Goal: Information Seeking & Learning: Learn about a topic

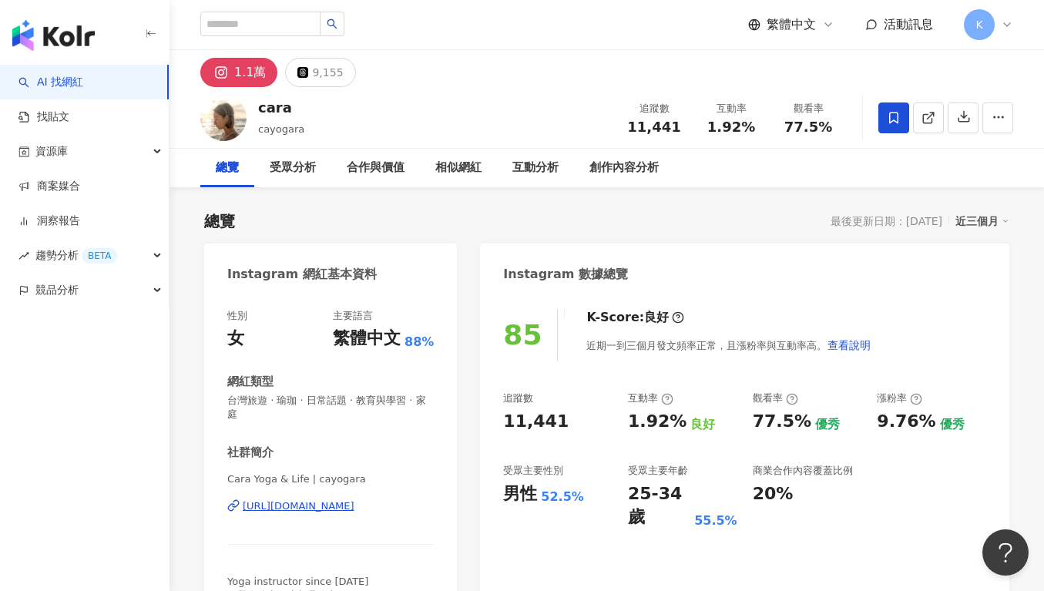
scroll to position [95, 0]
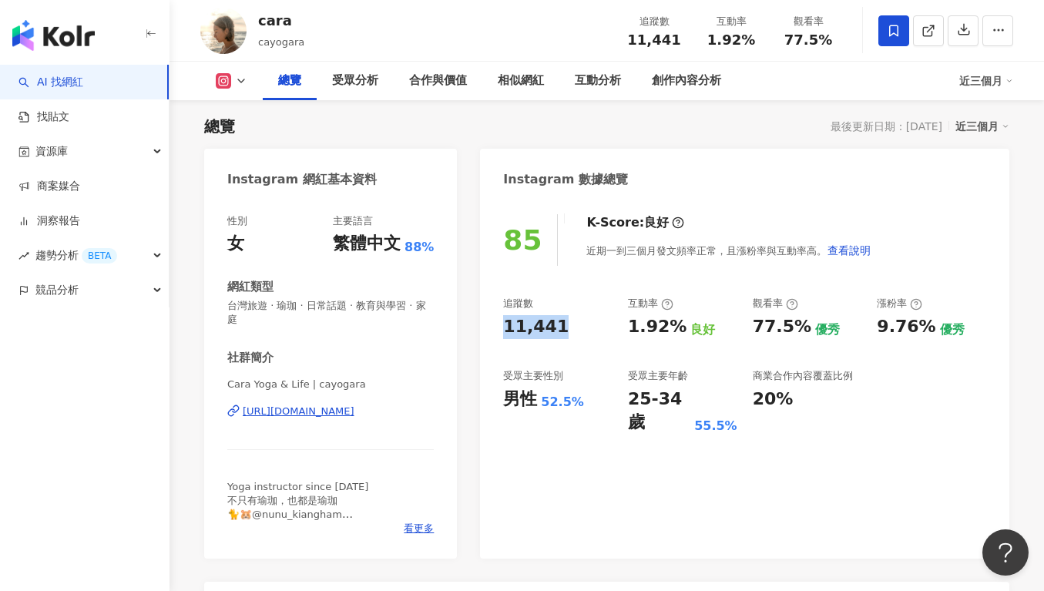
drag, startPoint x: 569, startPoint y: 328, endPoint x: 505, endPoint y: 323, distance: 64.1
click at [502, 322] on div "85 K-Score : 良好 近期一到三個月發文頻率正常，且漲粉率與互動率高。 查看說明 追蹤數 11,441 互動率 1.92% 良好 觀看率 77.5%…" at bounding box center [744, 379] width 529 height 360
copy div "11,441"
click at [707, 351] on div "追蹤數 11,441 互動率 1.92% 良好 觀看率 77.5% 優秀 漲粉率 9.76% 優秀 受眾主要性別 男性 52.5% 受眾主要年齡 25-34 …" at bounding box center [744, 366] width 483 height 138
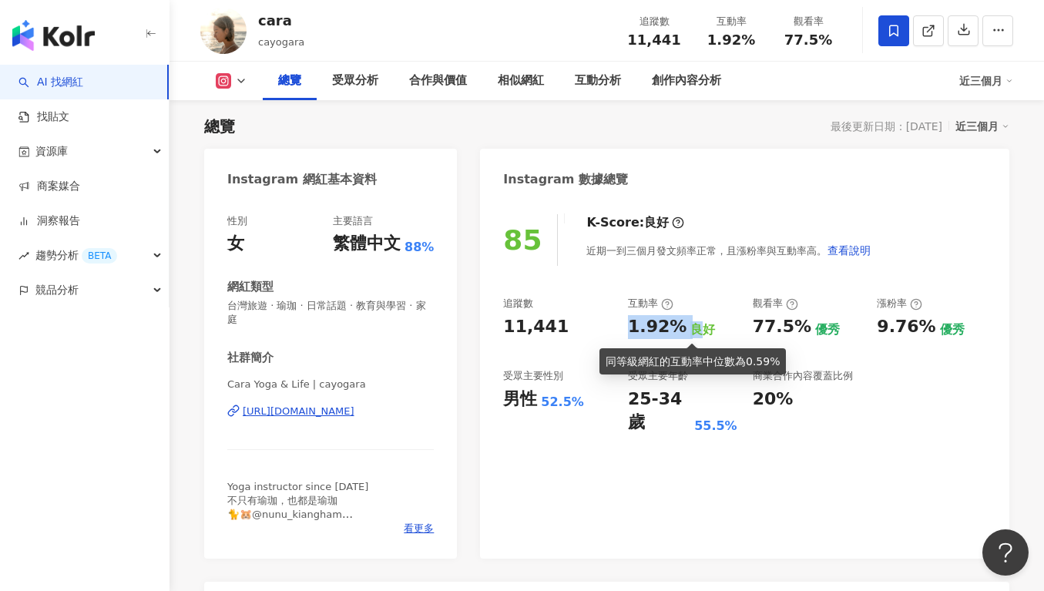
drag, startPoint x: 627, startPoint y: 333, endPoint x: 687, endPoint y: 326, distance: 61.3
click at [687, 326] on div "追蹤數 11,441 互動率 1.92% 良好 觀看率 77.5% 優秀 漲粉率 9.76% 優秀 受眾主要性別 男性 52.5% 受眾主要年齡 25-34 …" at bounding box center [744, 366] width 483 height 138
click at [674, 333] on div "1.92%" at bounding box center [657, 327] width 59 height 24
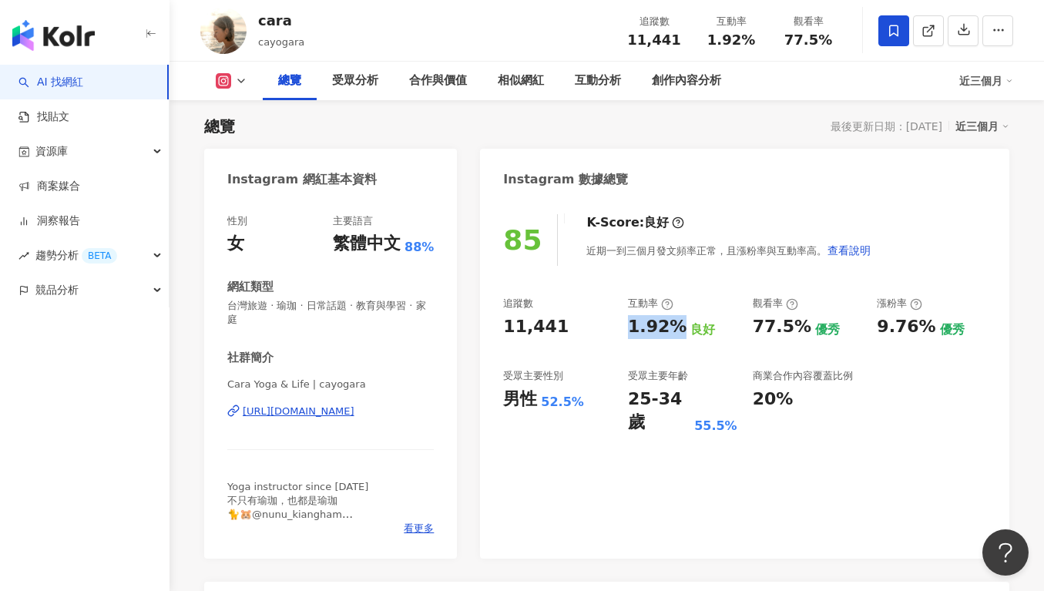
drag, startPoint x: 637, startPoint y: 325, endPoint x: 674, endPoint y: 324, distance: 37.8
click at [674, 324] on div "追蹤數 11,441 互動率 1.92% 良好 觀看率 77.5% 優秀 漲粉率 9.76% 優秀 受眾主要性別 男性 52.5% 受眾主要年齡 25-34 …" at bounding box center [744, 366] width 483 height 138
copy div "1.92%"
click at [771, 320] on div "77.5%" at bounding box center [782, 327] width 59 height 24
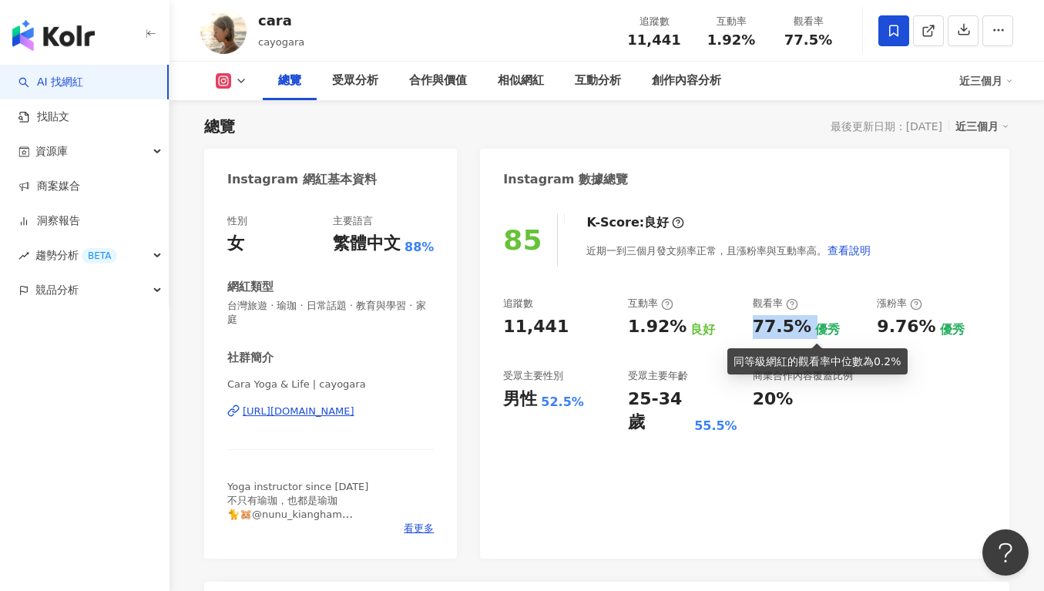
drag, startPoint x: 781, startPoint y: 329, endPoint x: 808, endPoint y: 329, distance: 27.0
click at [808, 329] on div "77.5% 優秀" at bounding box center [807, 327] width 109 height 24
copy div "77.5%"
click at [334, 405] on div "https://www.instagram.com/cayogara/" at bounding box center [299, 412] width 112 height 14
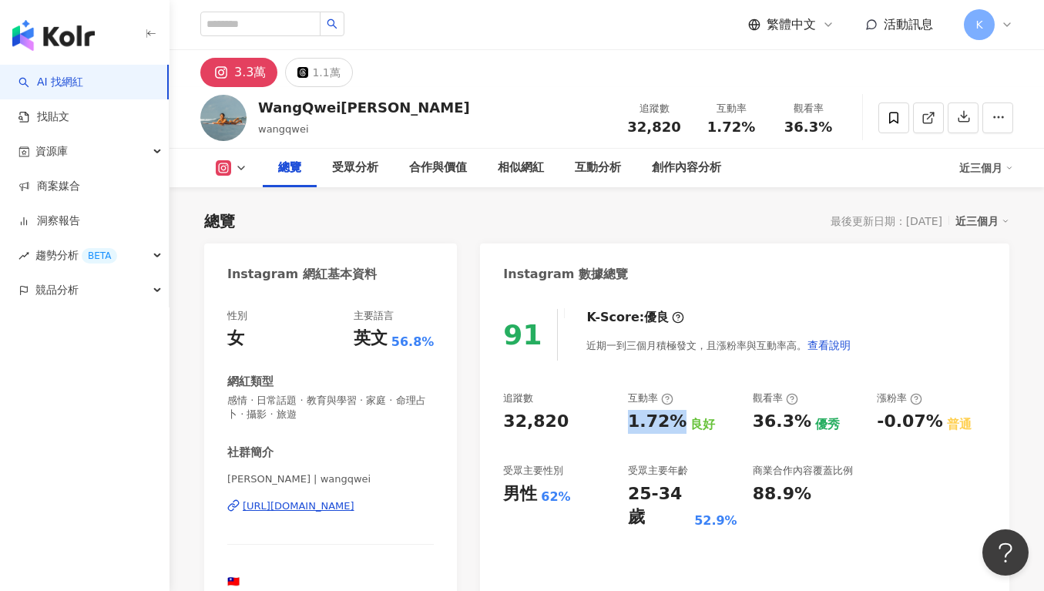
drag, startPoint x: 627, startPoint y: 425, endPoint x: 674, endPoint y: 425, distance: 47.8
click at [674, 425] on div "追蹤數 32,820 互動率 1.72% 良好 觀看率 36.3% 優秀 漲粉率 -0.07% 普通 受眾主要性別 男性 62% 受眾主要年齡 25-34 歲…" at bounding box center [744, 460] width 483 height 138
copy div "1.72%"
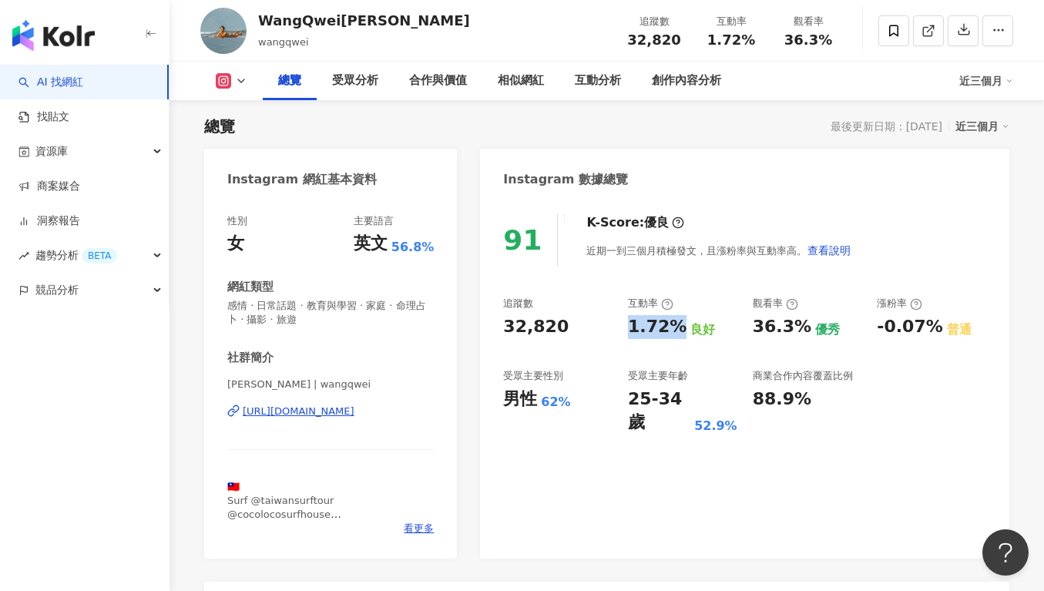
click at [741, 294] on div "91 K-Score : 優良 近期一到三個月積極發文，且漲粉率與互動率高。 查看說明 追蹤數 32,820 互動率 1.72% 良好 觀看率 36.3% 優…" at bounding box center [744, 379] width 529 height 360
drag, startPoint x: 750, startPoint y: 321, endPoint x: 803, endPoint y: 328, distance: 53.6
click at [803, 328] on div "追蹤數 32,820 互動率 1.72% 良好 觀看率 36.3% 優秀 漲粉率 -0.07% 普通 受眾主要性別 男性 62% 受眾主要年齡 25-34 歲…" at bounding box center [744, 366] width 483 height 138
copy div "36.3%"
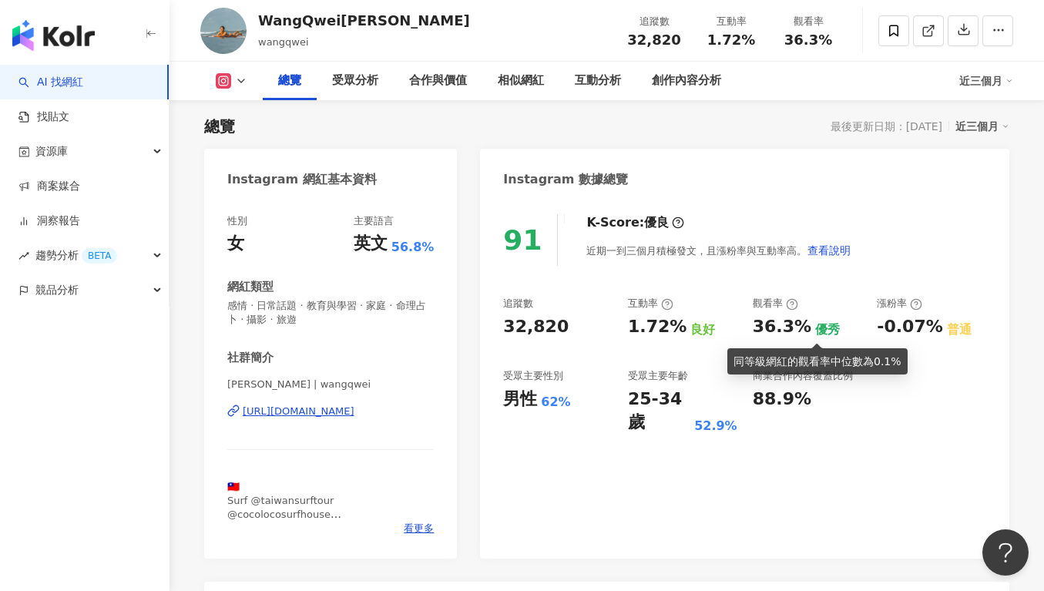
click at [835, 326] on div "36.3% 優秀" at bounding box center [807, 327] width 109 height 24
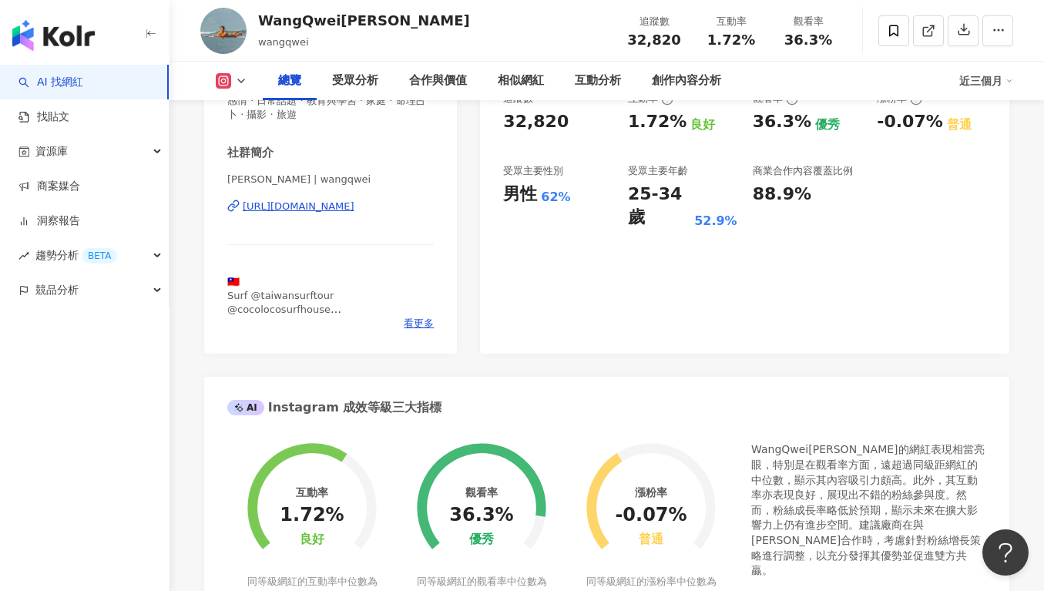
scroll to position [272, 0]
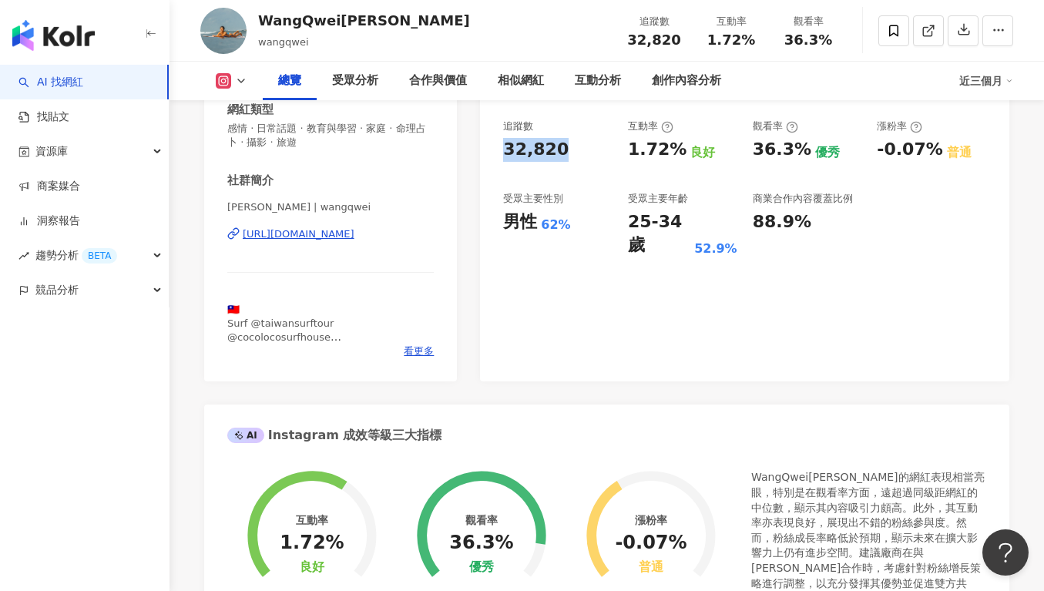
drag, startPoint x: 574, startPoint y: 153, endPoint x: 504, endPoint y: 150, distance: 70.2
click at [504, 150] on div "32,820" at bounding box center [557, 150] width 109 height 24
copy div "32,820"
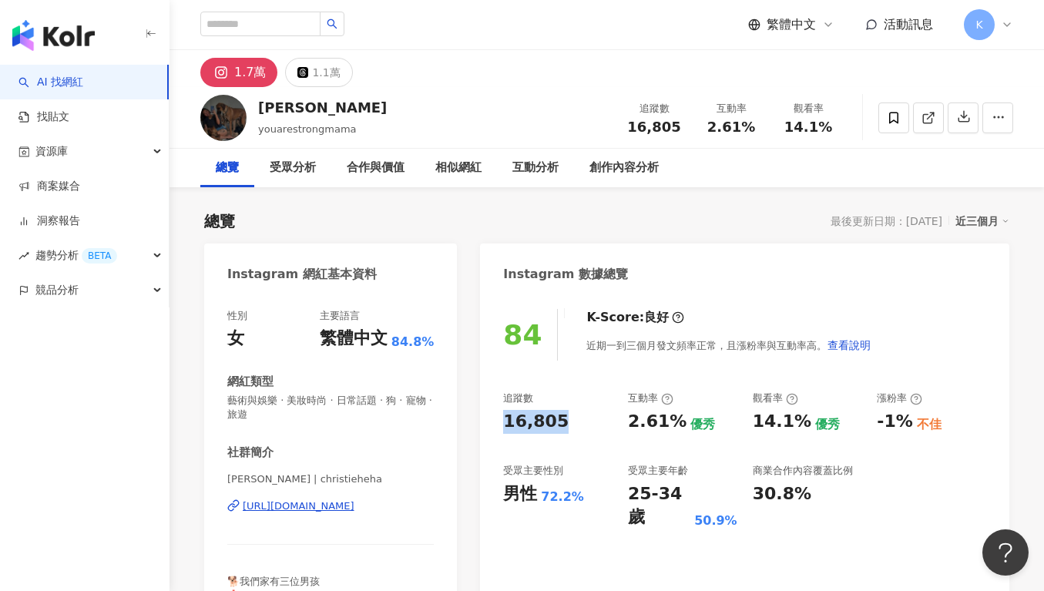
drag, startPoint x: 563, startPoint y: 426, endPoint x: 495, endPoint y: 428, distance: 68.6
click at [495, 428] on div "84 K-Score : 良好 近期一到三個月發文頻率正常，且漲粉率與互動率高。 查看說明 追蹤數 16,805 互動率 2.61% 優秀 觀看率 14.1%…" at bounding box center [744, 474] width 529 height 360
copy div "16,805"
drag, startPoint x: 615, startPoint y: 361, endPoint x: 615, endPoint y: 375, distance: 13.9
click at [614, 361] on div "84 K-Score : 良好 近期一到三個月發文頻率正常，且漲粉率與互動率高。 查看說明 追蹤數 16,805 互動率 2.61% 優秀 觀看率 14.1%…" at bounding box center [744, 474] width 529 height 360
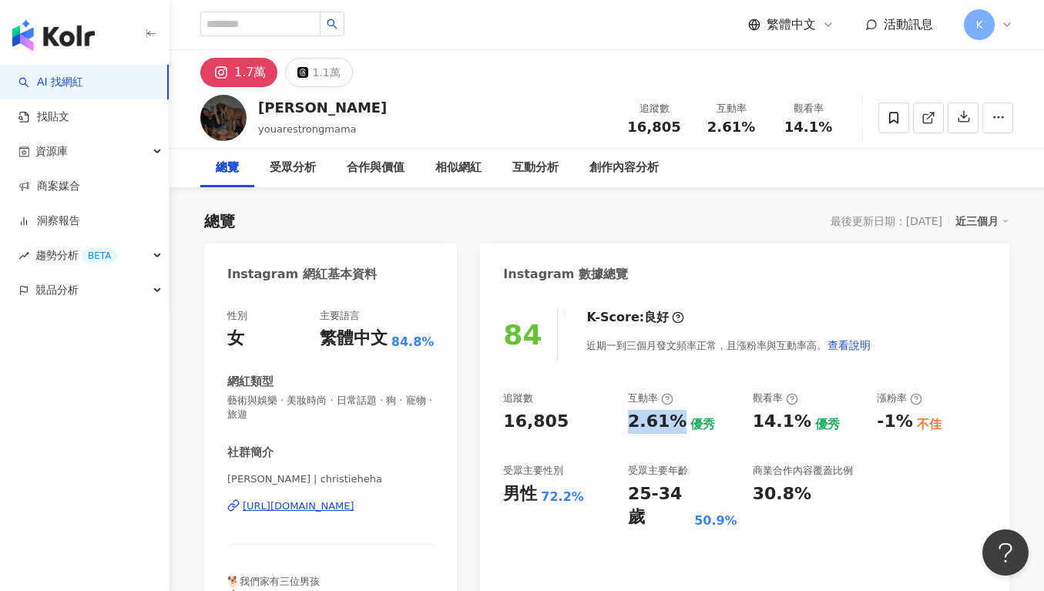
drag, startPoint x: 622, startPoint y: 427, endPoint x: 671, endPoint y: 425, distance: 49.4
click at [671, 425] on div "追蹤數 16,805 互動率 2.61% 優秀 觀看率 14.1% 優秀 漲粉率 -1% 不佳 受眾主要性別 男性 72.2% 受眾主要年齡 25-34 歲 …" at bounding box center [744, 460] width 483 height 138
copy div "2.61%"
click at [702, 408] on div "互動率 2.61% 優秀" at bounding box center [682, 412] width 109 height 42
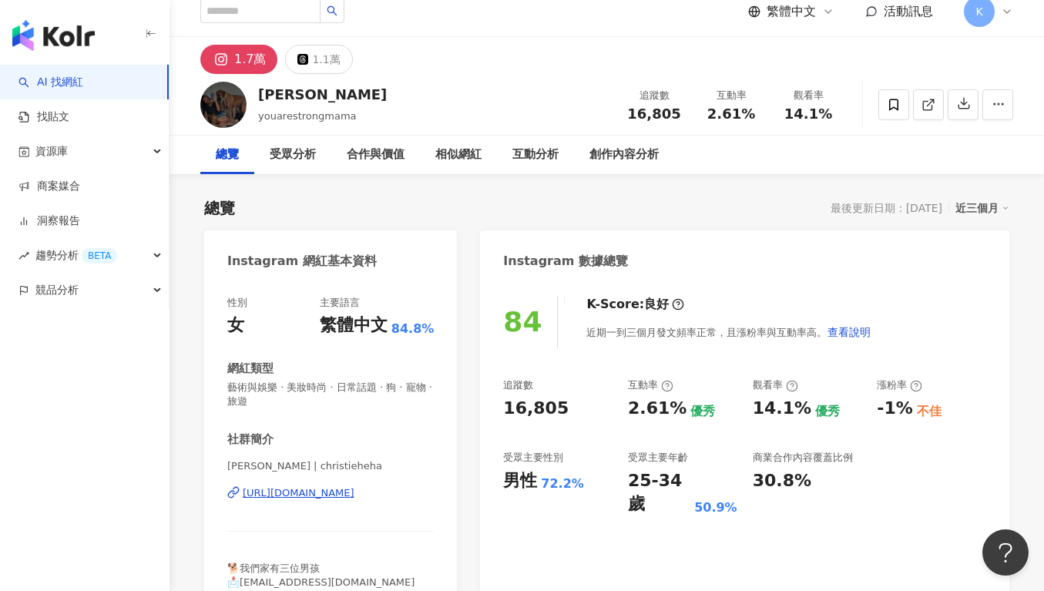
scroll to position [29, 0]
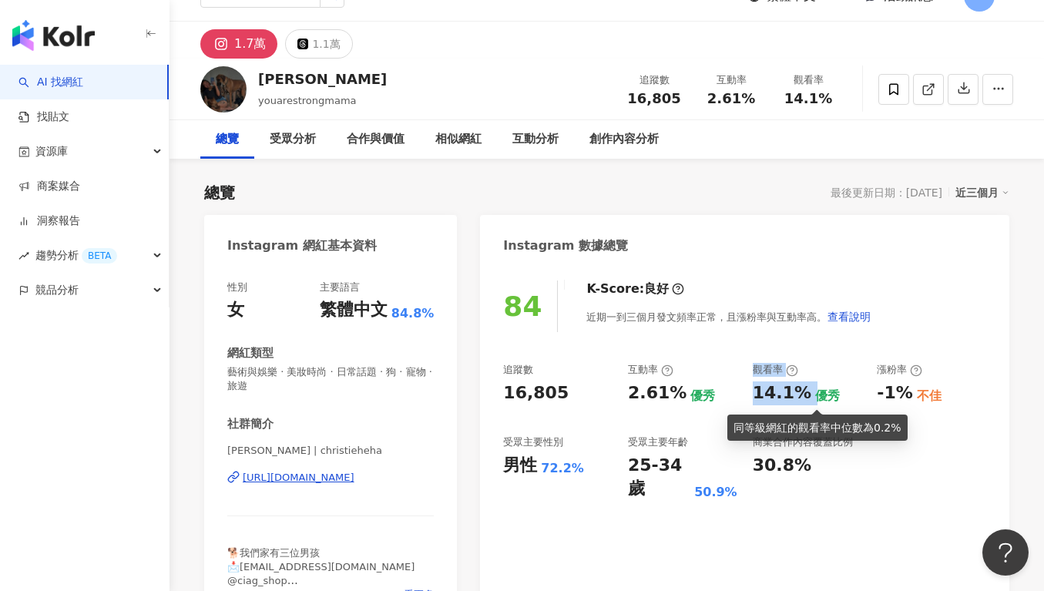
drag, startPoint x: 746, startPoint y: 398, endPoint x: 810, endPoint y: 398, distance: 64.0
click at [810, 398] on div "追蹤數 16,805 互動率 2.61% 優秀 觀看率 14.1% 優秀 漲粉率 -1% 不佳 受眾主要性別 男性 72.2% 受眾主要年齡 25-34 歲 …" at bounding box center [744, 432] width 483 height 138
click at [815, 396] on div "優秀" at bounding box center [827, 396] width 25 height 17
drag, startPoint x: 752, startPoint y: 395, endPoint x: 804, endPoint y: 394, distance: 51.6
click at [804, 394] on div "14.1% 優秀" at bounding box center [807, 393] width 109 height 24
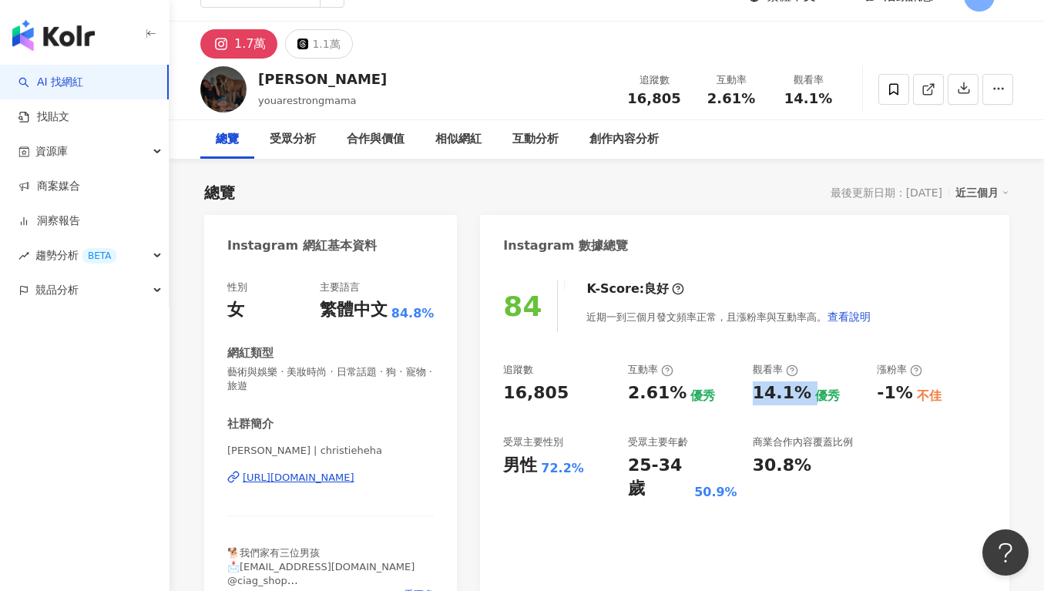
copy div "14.1%"
